Goal: Task Accomplishment & Management: Manage account settings

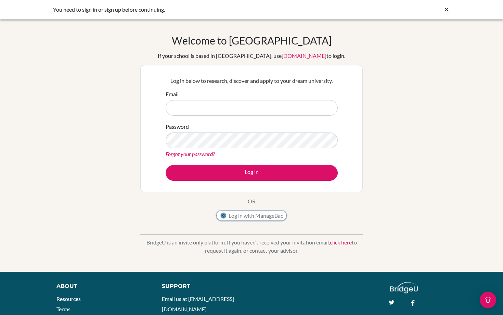
click at [244, 216] on button "Log in with ManageBac" at bounding box center [251, 215] width 70 height 10
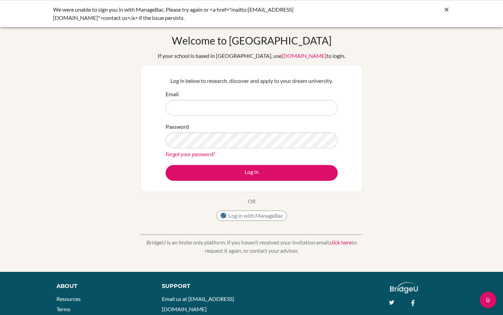
click at [226, 112] on input "Email" at bounding box center [252, 108] width 172 height 16
type input "[PERSON_NAME][EMAIL_ADDRESS][PERSON_NAME][DOMAIN_NAME]"
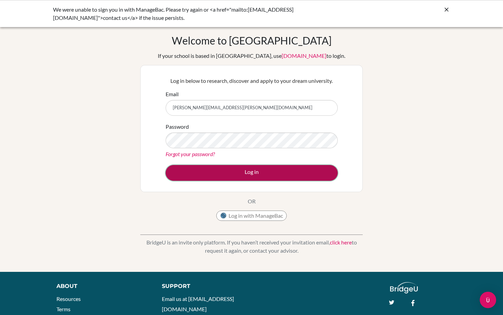
click at [245, 166] on button "Log in" at bounding box center [252, 173] width 172 height 16
click at [247, 170] on button "Log in" at bounding box center [252, 173] width 172 height 16
click at [225, 171] on button "Log in" at bounding box center [252, 173] width 172 height 16
